Goal: Information Seeking & Learning: Check status

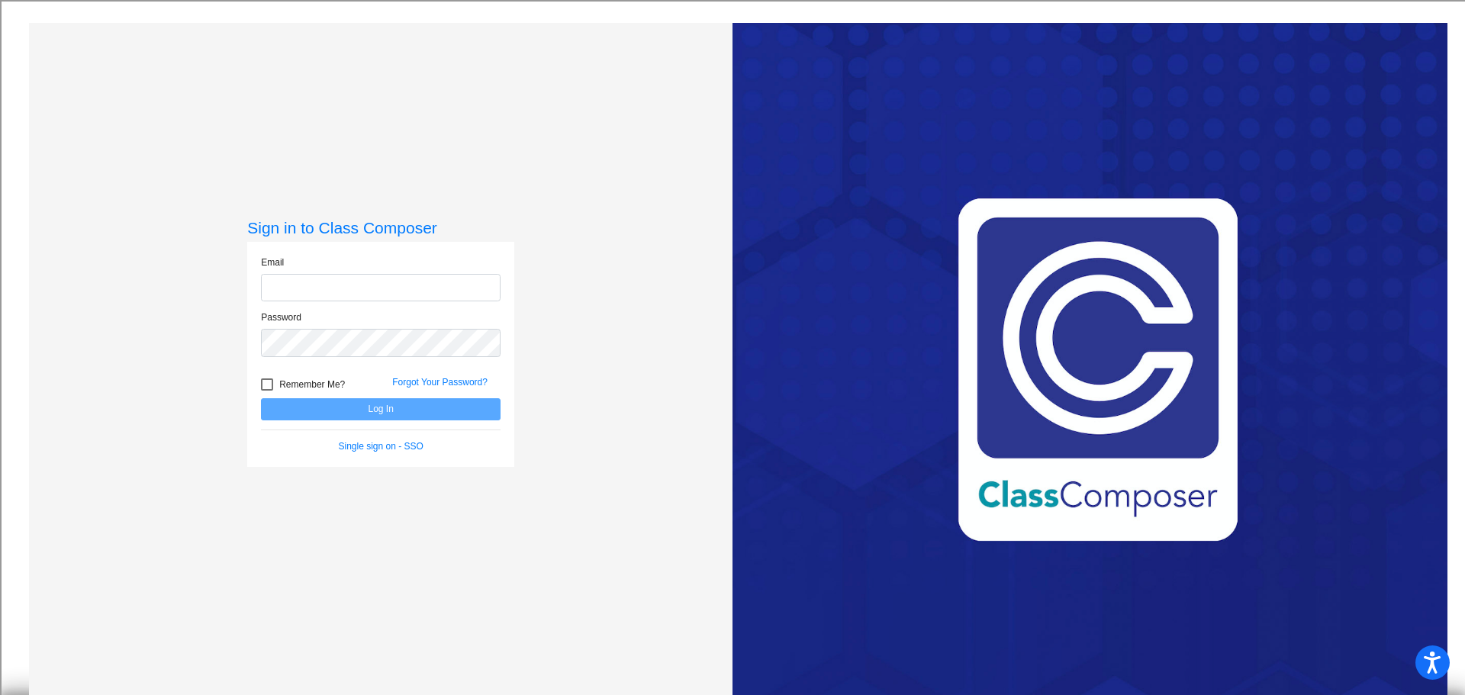
type input "[PERSON_NAME][EMAIL_ADDRESS][PERSON_NAME][DOMAIN_NAME]"
click at [340, 404] on button "Log In" at bounding box center [381, 409] width 240 height 22
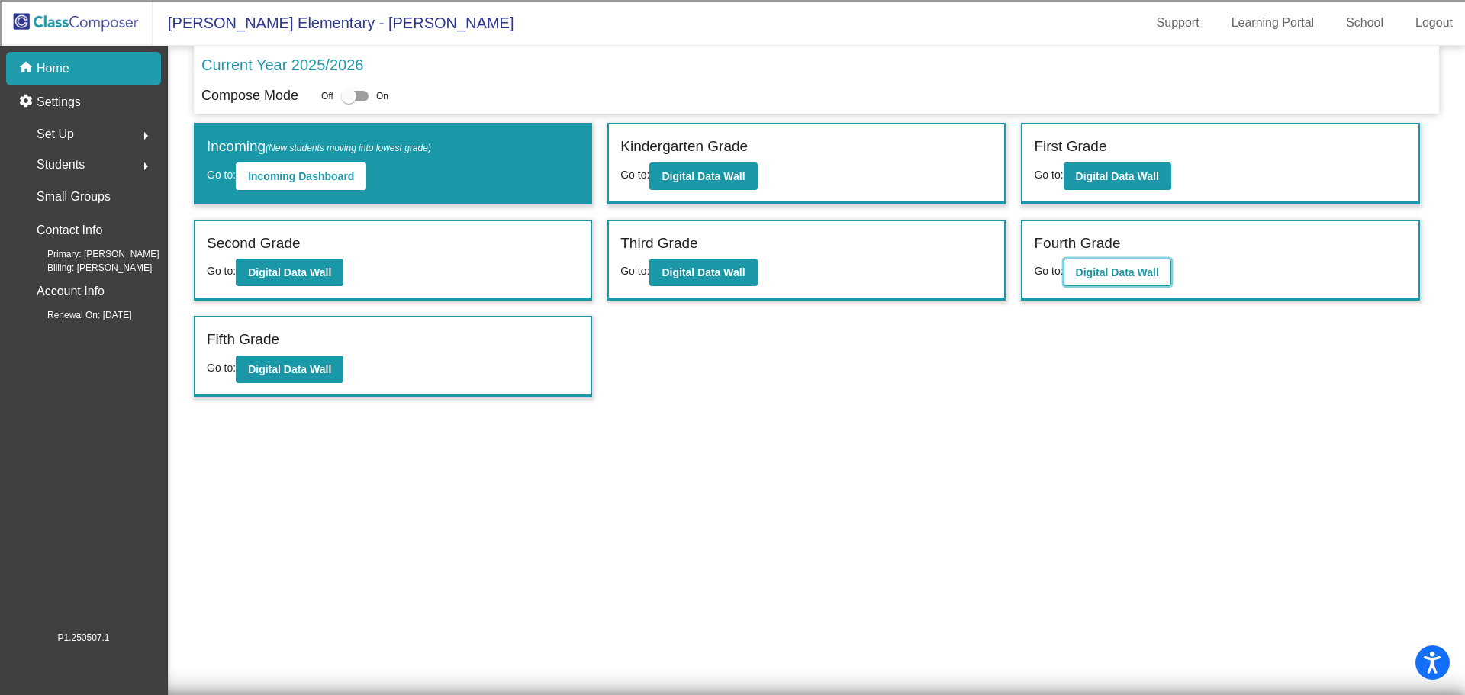
click at [1118, 273] on b "Digital Data Wall" at bounding box center [1117, 272] width 83 height 12
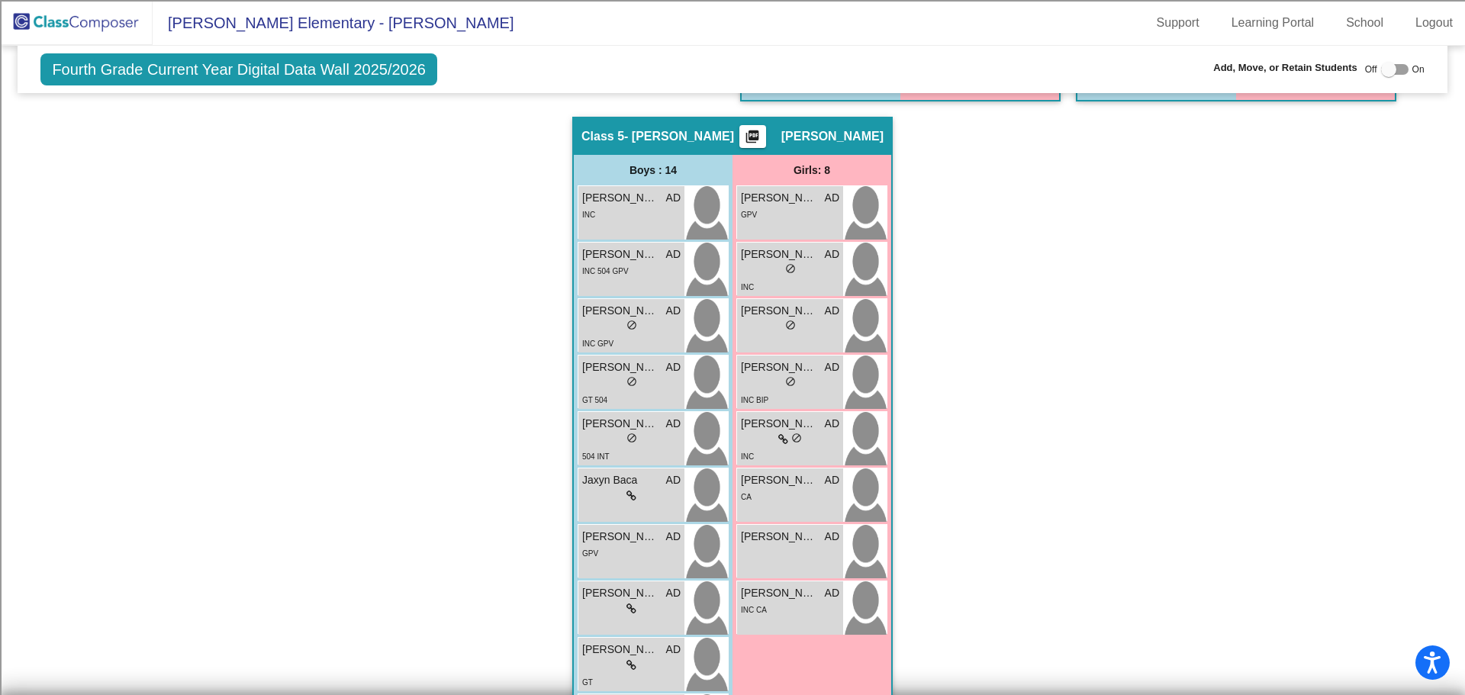
scroll to position [1144, 0]
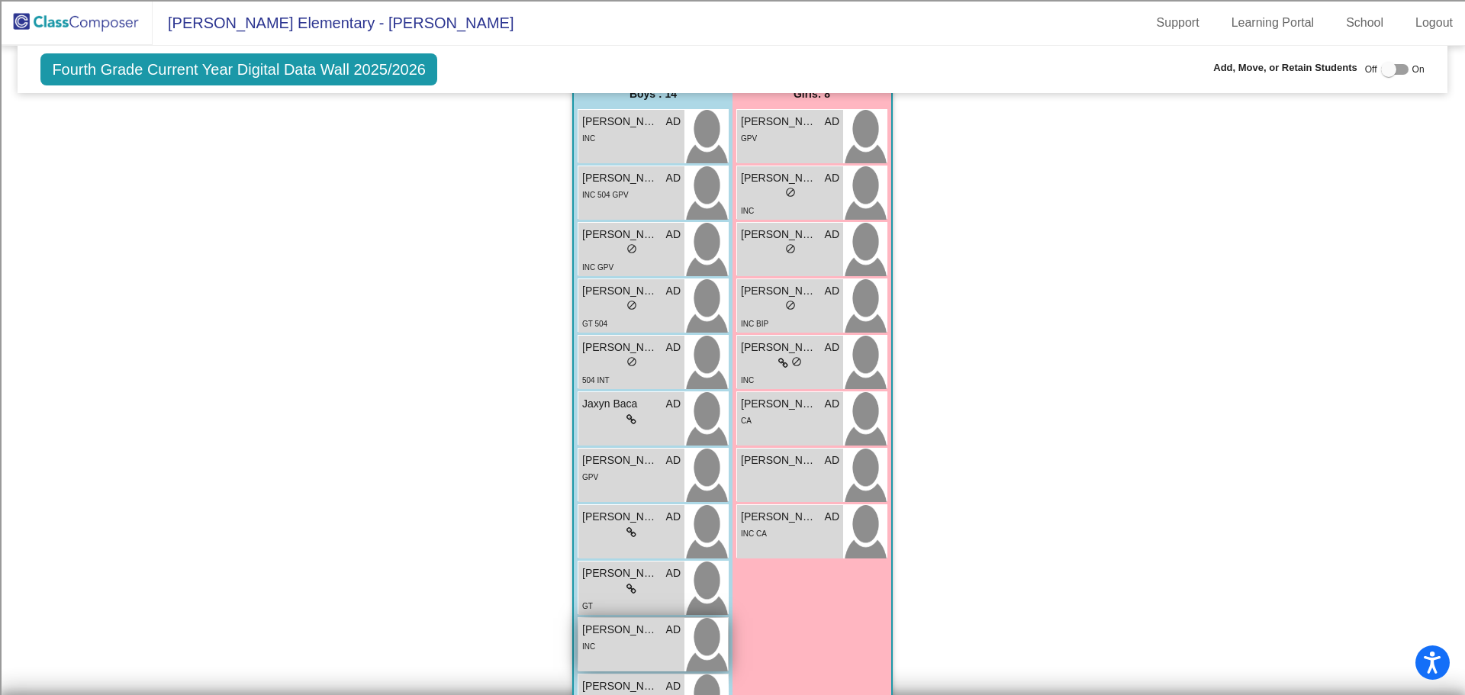
click at [622, 649] on div "INC" at bounding box center [631, 646] width 98 height 16
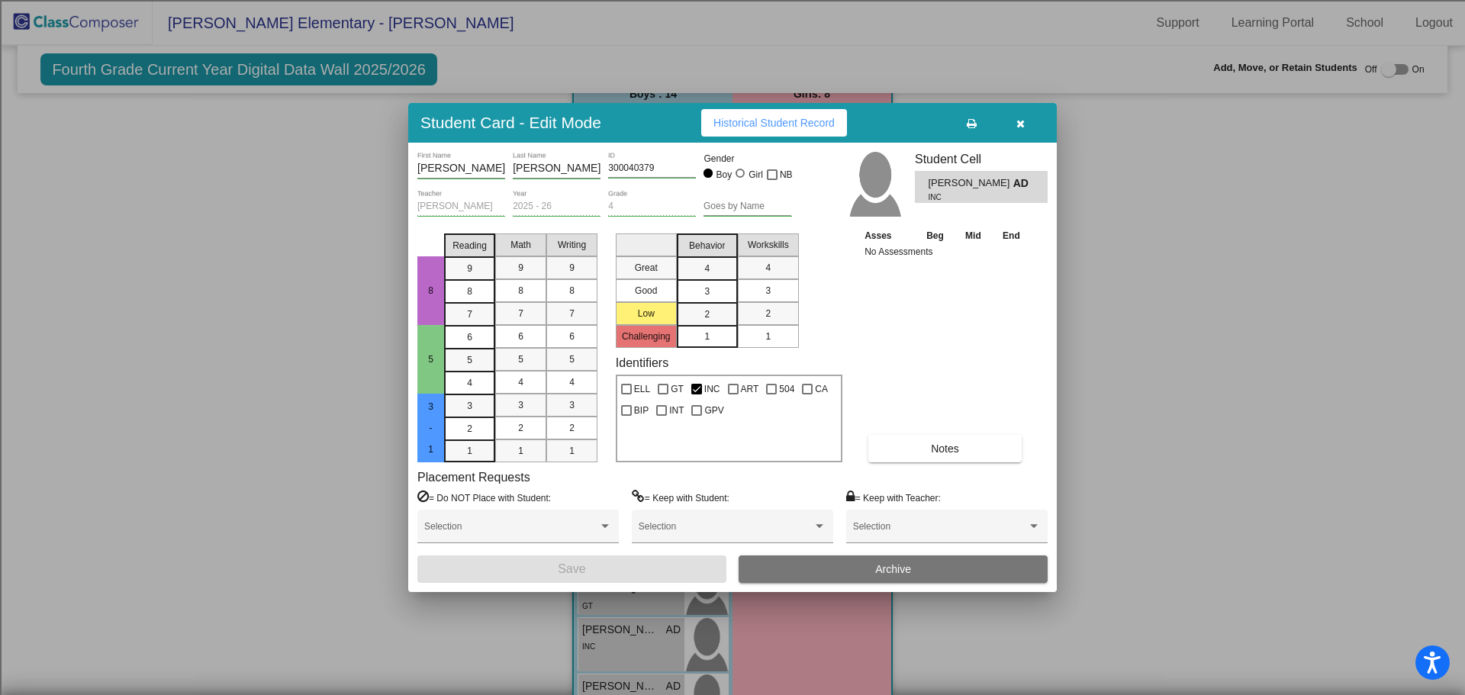
click at [1027, 121] on button "button" at bounding box center [1020, 122] width 49 height 27
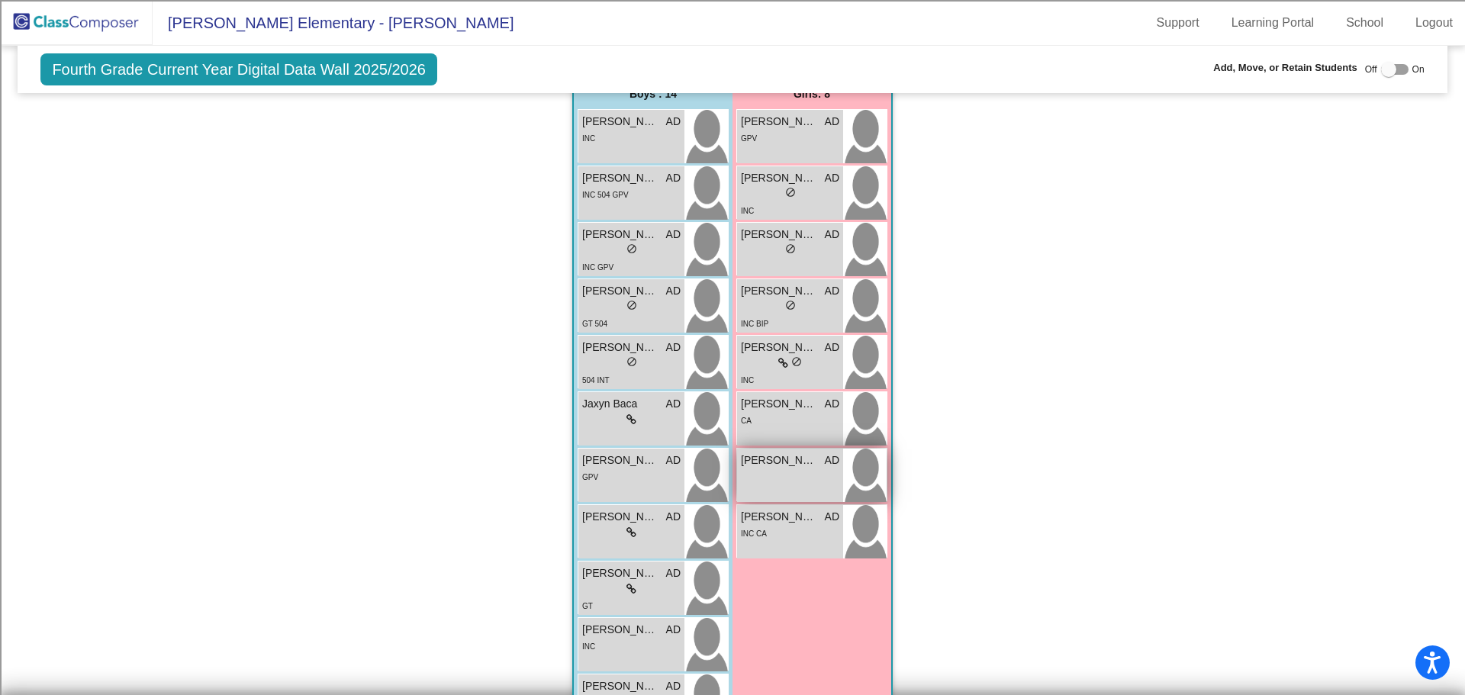
click at [805, 462] on span "[PERSON_NAME]" at bounding box center [779, 460] width 76 height 16
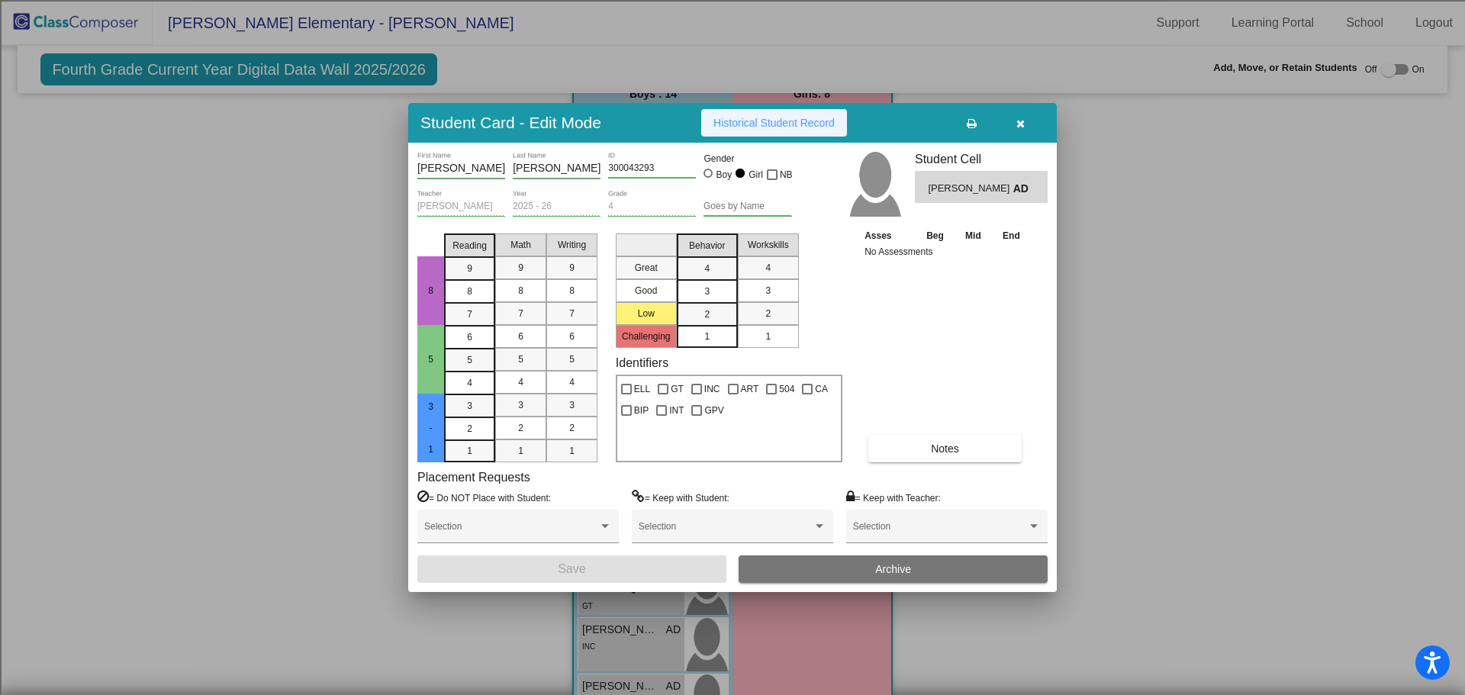
click at [816, 120] on span "Historical Student Record" at bounding box center [773, 123] width 121 height 12
click at [1021, 119] on icon "button" at bounding box center [1020, 123] width 8 height 11
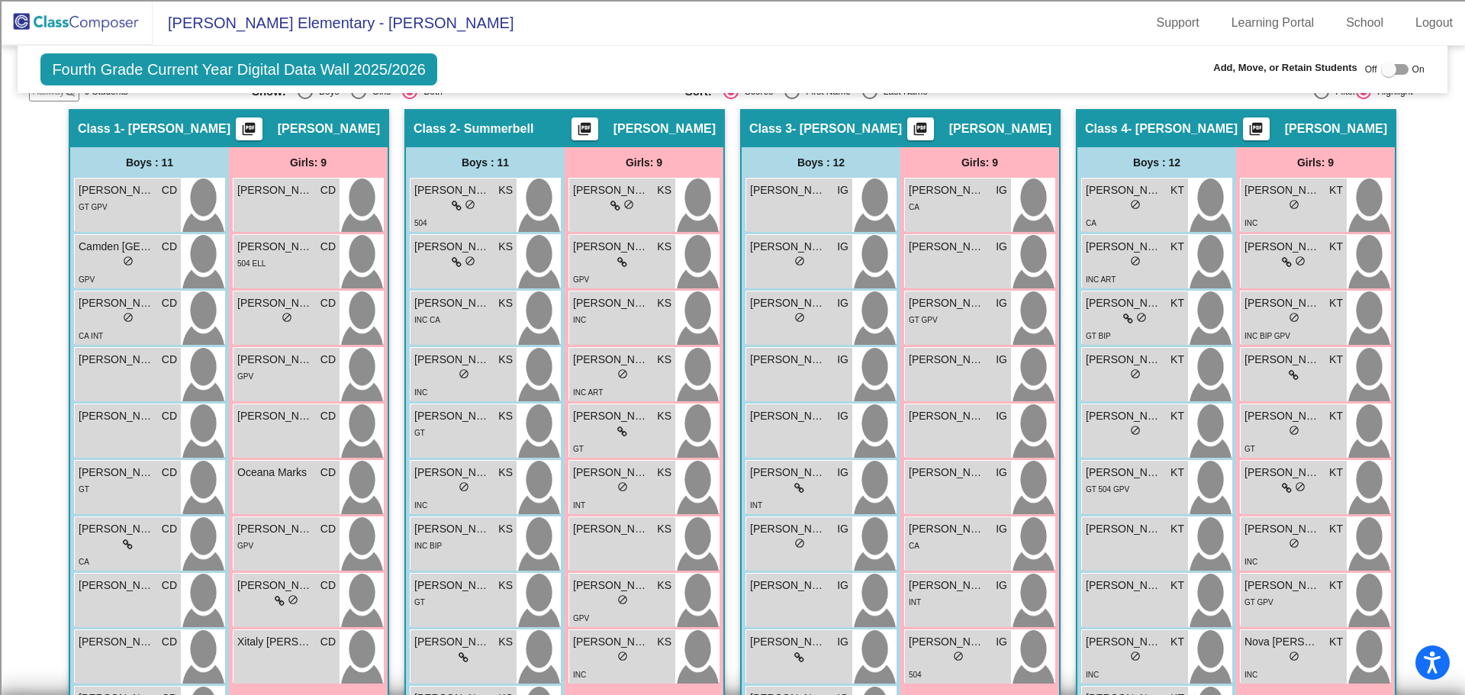
scroll to position [0, 0]
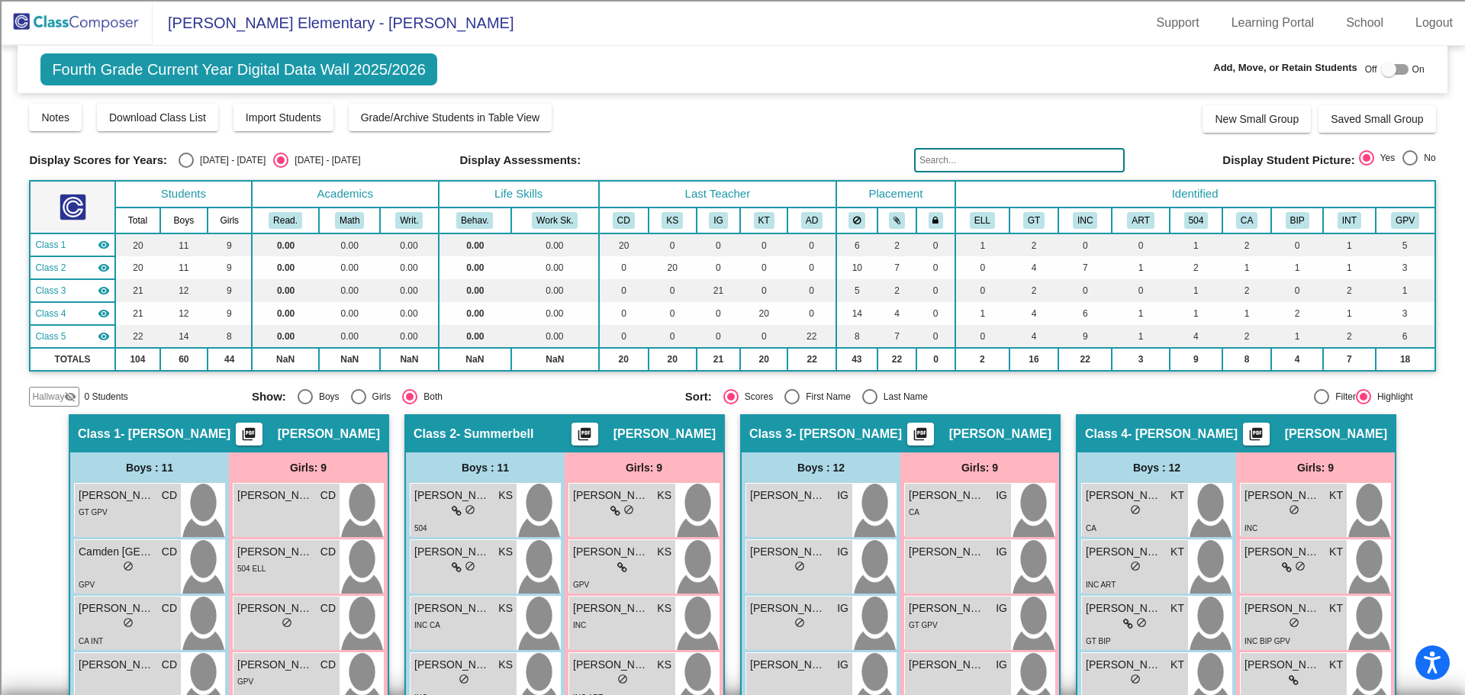
click at [97, 19] on img at bounding box center [76, 22] width 153 height 45
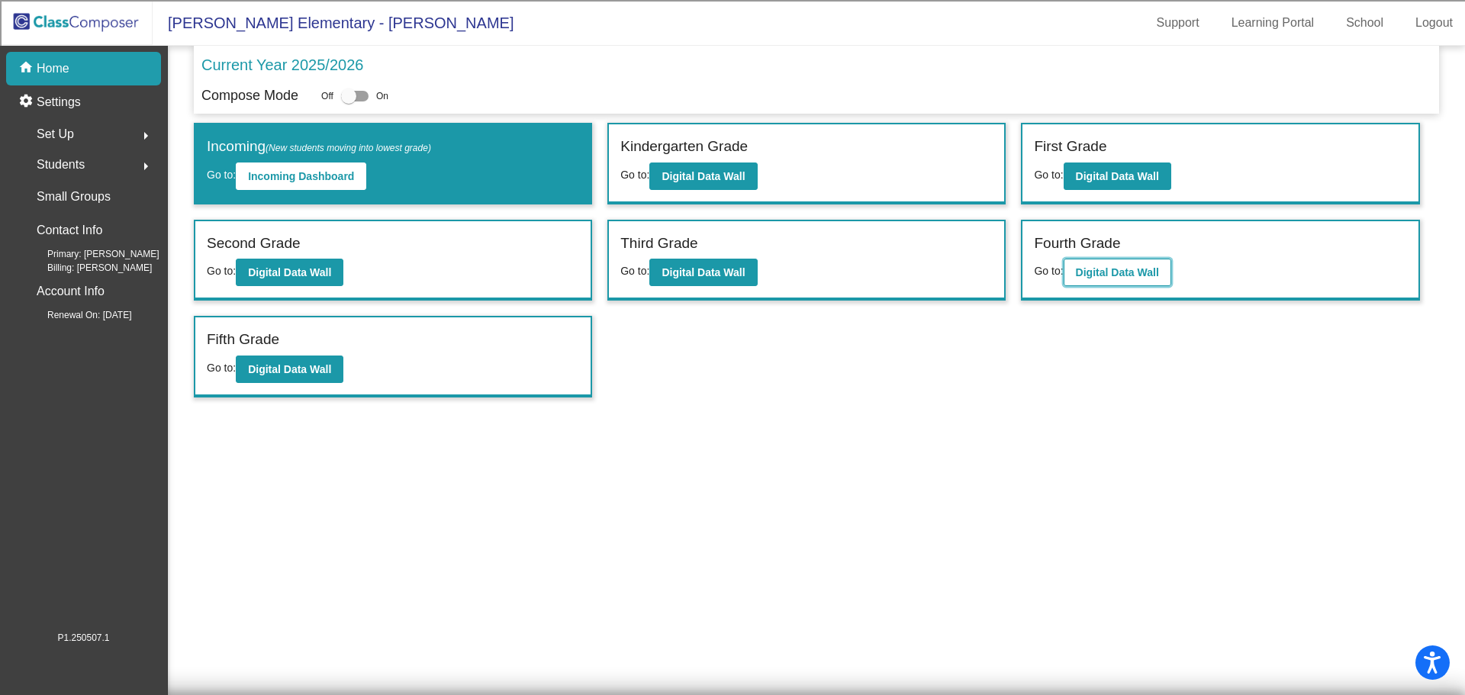
click at [1131, 269] on b "Digital Data Wall" at bounding box center [1117, 272] width 83 height 12
